Goal: Answer question/provide support

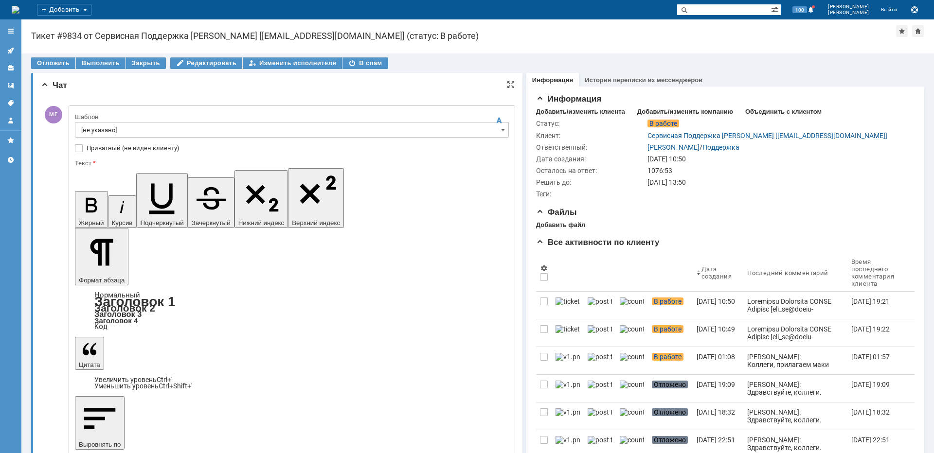
drag, startPoint x: 211, startPoint y: 2813, endPoint x: 66, endPoint y: 2792, distance: 146.4
copy div "Коллеги, авария устранена в 13.00"
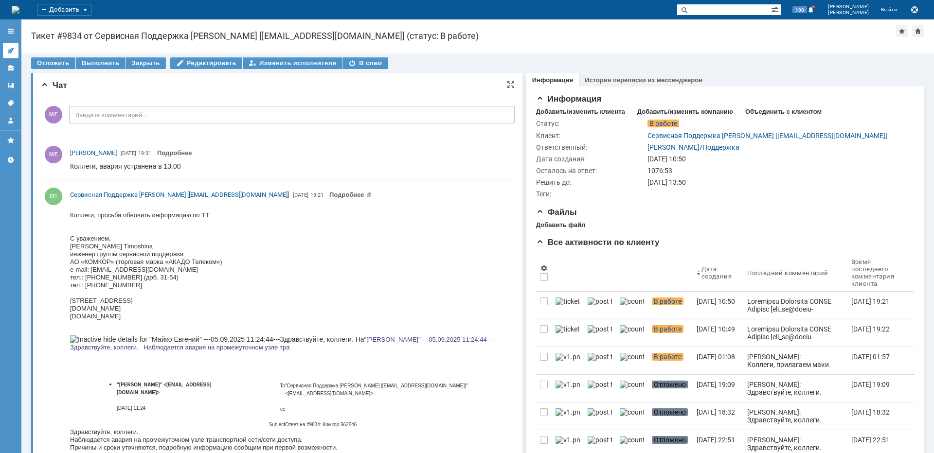
click at [16, 47] on link at bounding box center [11, 51] width 16 height 16
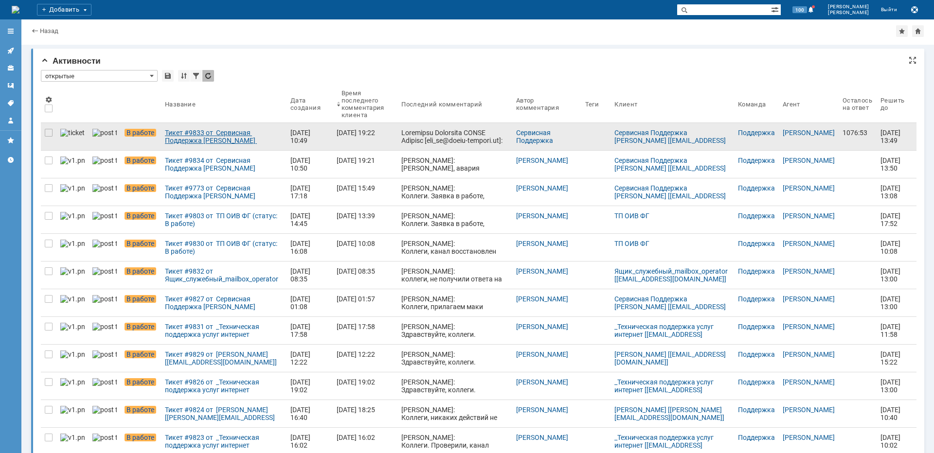
click at [178, 136] on div "Тикет #9833 от Сервисная Поддержка [PERSON_NAME] [[EMAIL_ADDRESS][DOMAIN_NAME]]…" at bounding box center [224, 137] width 118 height 16
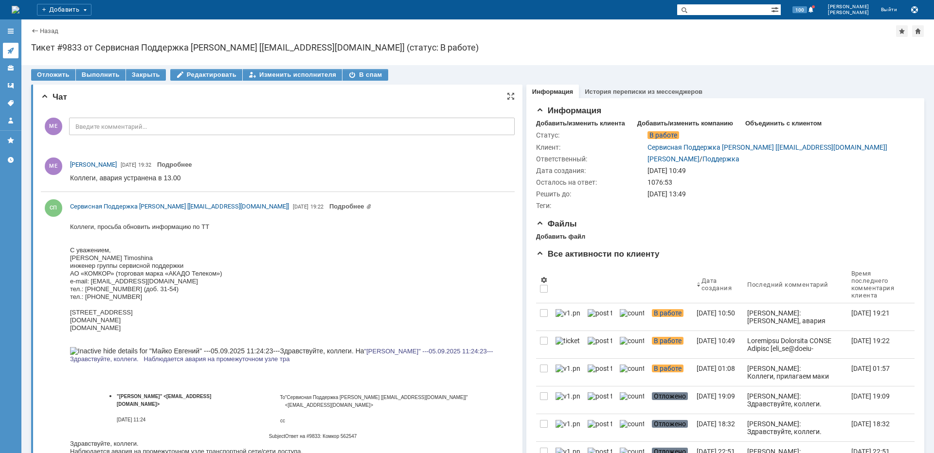
click at [8, 55] on link at bounding box center [11, 51] width 16 height 16
